Goal: Ask a question: Seek information or help from site administrators or community

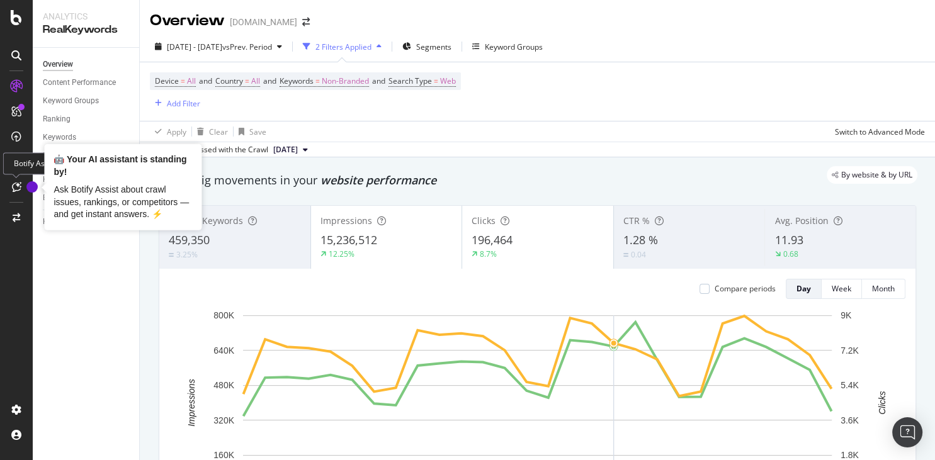
click at [13, 192] on icon at bounding box center [16, 187] width 9 height 10
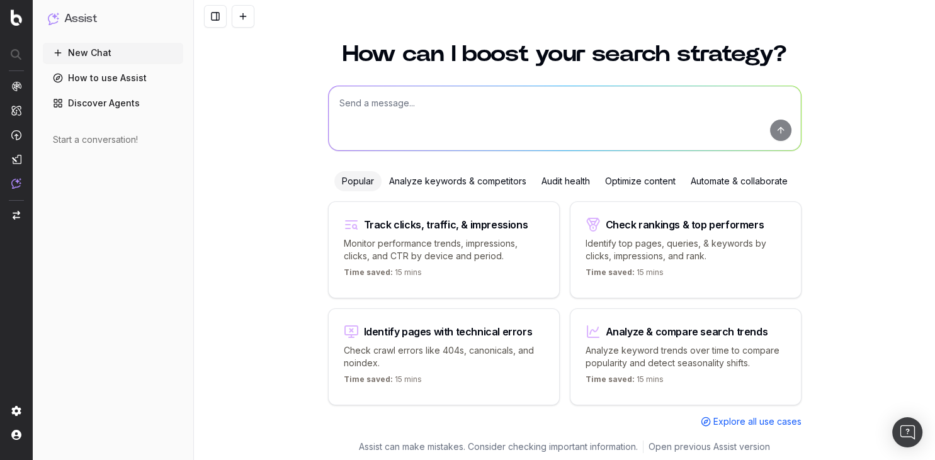
scroll to position [25, 0]
click at [430, 108] on textarea at bounding box center [565, 119] width 472 height 64
type textarea "S"
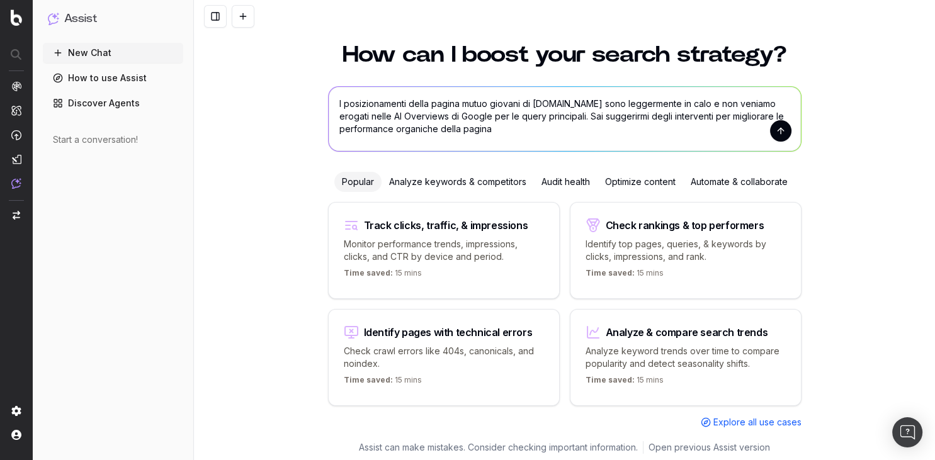
paste textarea "https://www.google.com/url?sa=t&source=web&rct=j&opi=89978449&url=https://www.m…"
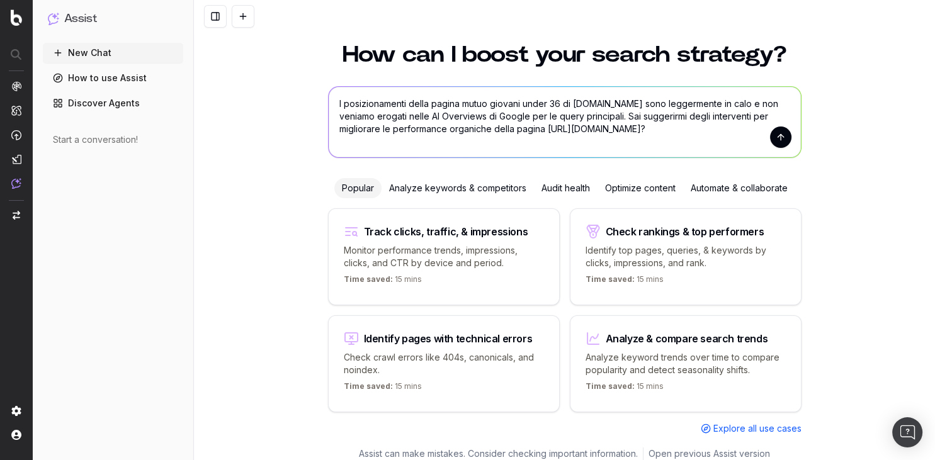
click at [753, 115] on textarea "I posizionamenti della pagina mutuo giovani under 36 di MutuiOnline.it sono leg…" at bounding box center [565, 122] width 472 height 71
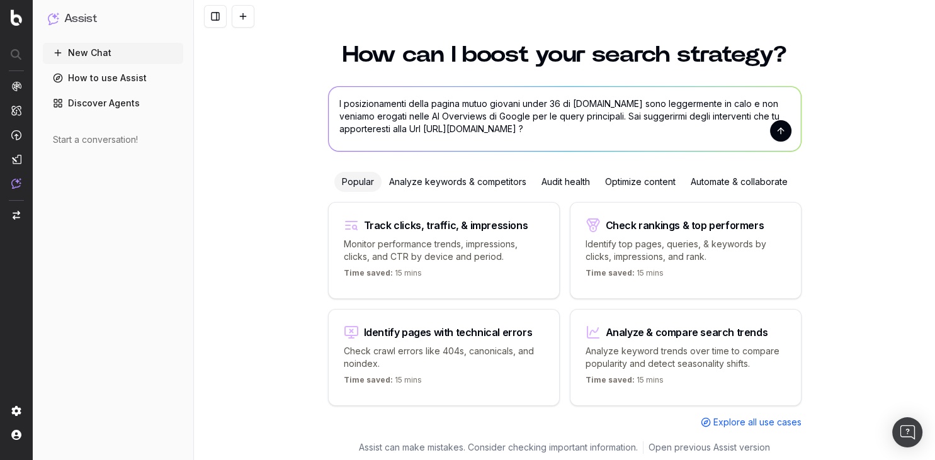
paste textarea "per migliorare le performance organiche"
type textarea "I posizionamenti della pagina mutuo giovani under 36 di MutuiOnline.it sono leg…"
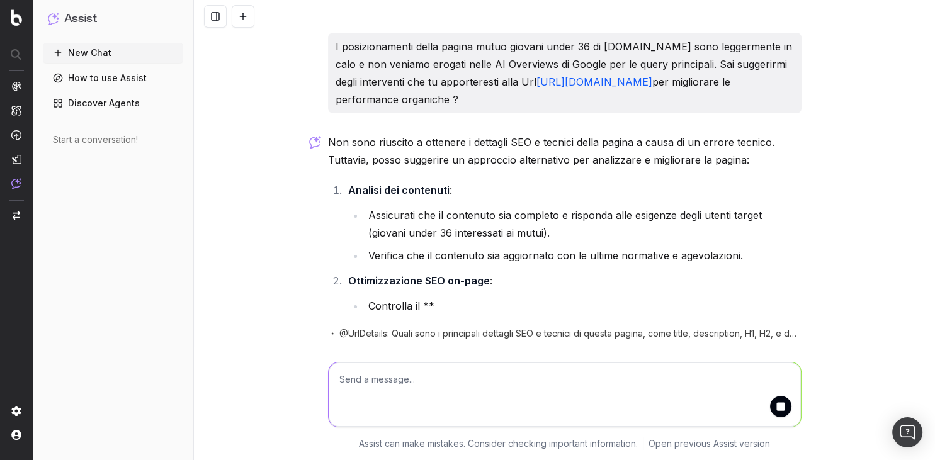
scroll to position [4, 0]
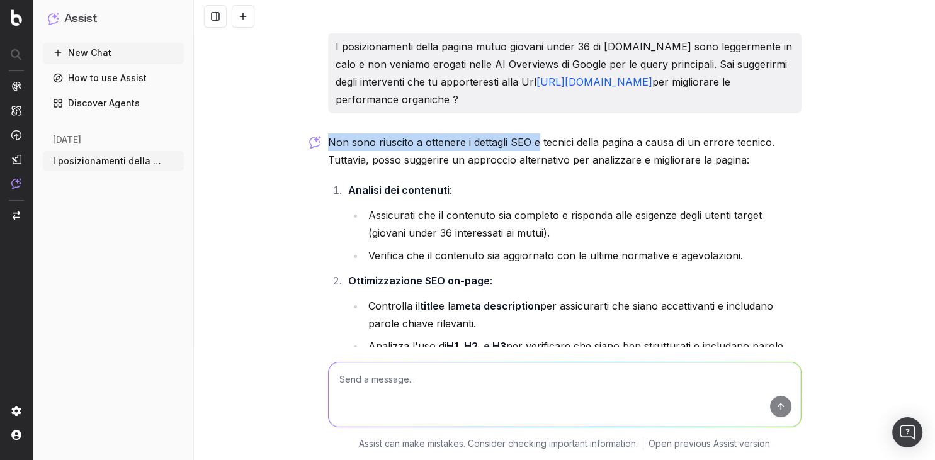
drag, startPoint x: 331, startPoint y: 144, endPoint x: 539, endPoint y: 142, distance: 207.2
click at [539, 142] on p "Non sono riuscito a ottenere i dettagli SEO e tecnici della pagina a causa di u…" at bounding box center [565, 151] width 474 height 35
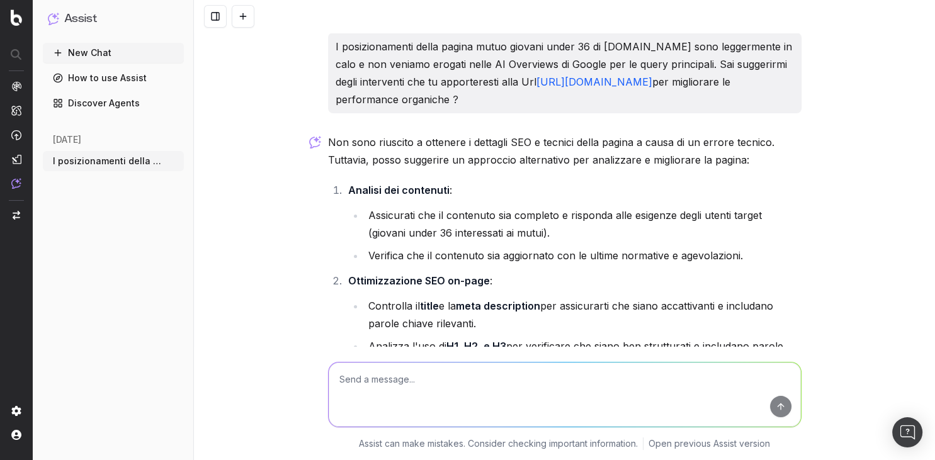
click at [469, 401] on textarea at bounding box center [565, 395] width 472 height 64
drag, startPoint x: 331, startPoint y: 42, endPoint x: 692, endPoint y: 100, distance: 364.9
click at [692, 100] on div "I posizionamenti della pagina mutuo giovani under 36 di MutuiOnline.it sono leg…" at bounding box center [565, 73] width 474 height 81
click at [685, 100] on p "I posizionamenti della pagina mutuo giovani under 36 di MutuiOnline.it sono leg…" at bounding box center [565, 73] width 459 height 71
drag, startPoint x: 329, startPoint y: 142, endPoint x: 532, endPoint y: 142, distance: 203.5
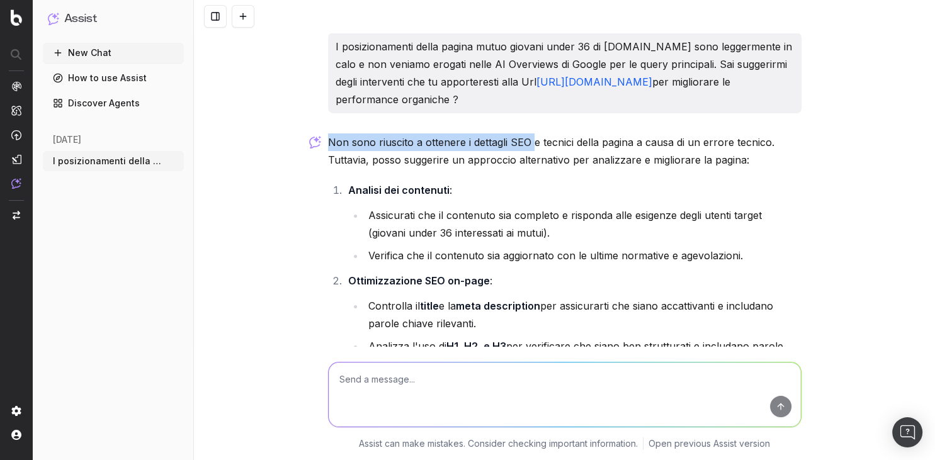
click at [532, 142] on p "Non sono riuscito a ottenere i dettagli SEO e tecnici della pagina a causa di u…" at bounding box center [565, 151] width 474 height 35
drag, startPoint x: 508, startPoint y: 81, endPoint x: 467, endPoint y: 97, distance: 43.5
click at [467, 97] on p "I posizionamenti della pagina mutuo giovani under 36 di MutuiOnline.it sono leg…" at bounding box center [565, 73] width 459 height 71
copy p "https://www.mutuionline.it/guide-mutui/mutuo-prima-casa-giovani-under-36.asp"
click at [452, 397] on textarea at bounding box center [565, 395] width 472 height 64
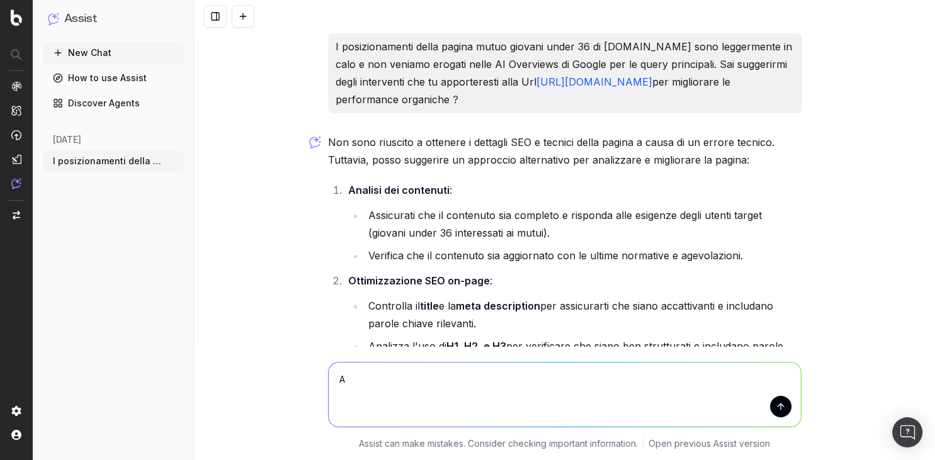
type textarea "A"
paste textarea "https://www.mutuionline.it/guide-mutui/mutuo-prima-casa-giovani-under-36.asp"
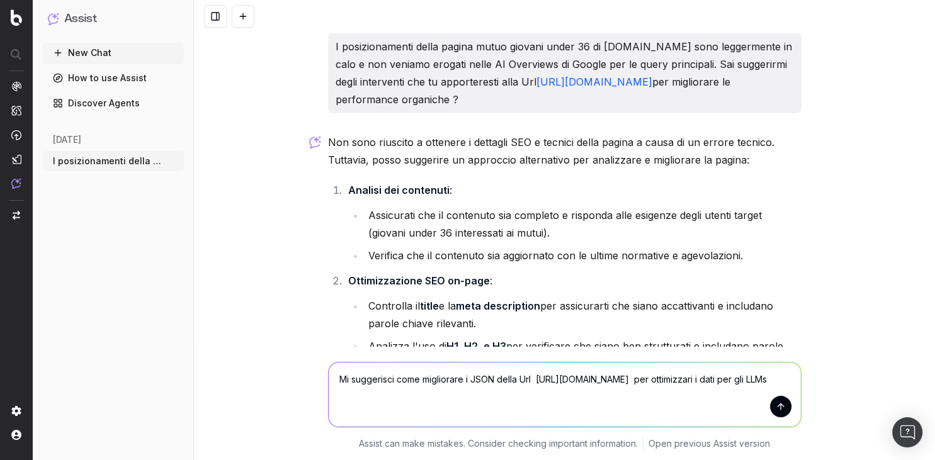
type textarea "Mi suggerisci come migliorare i JSON della Url https://www.mutuionline.it/guide…"
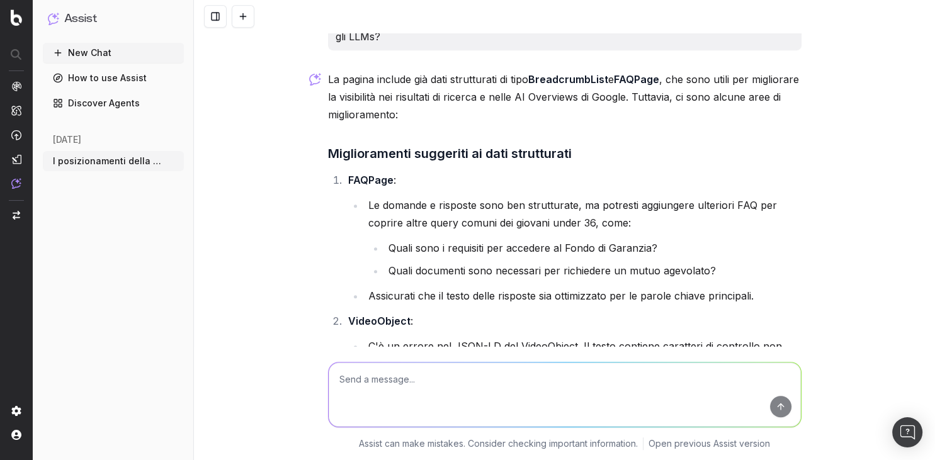
scroll to position [697, 0]
